Goal: Task Accomplishment & Management: Manage account settings

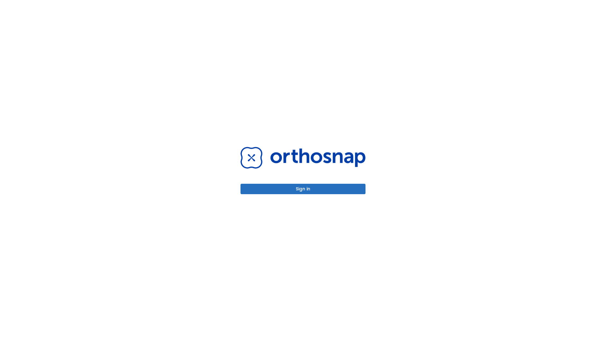
click at [303, 189] on button "Sign in" at bounding box center [302, 189] width 125 height 10
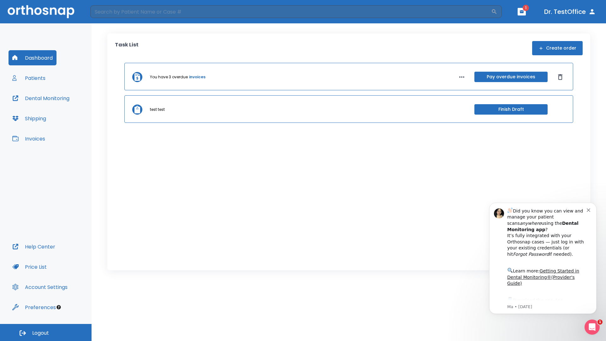
click at [46, 332] on span "Logout" at bounding box center [40, 332] width 17 height 7
